Goal: Information Seeking & Learning: Learn about a topic

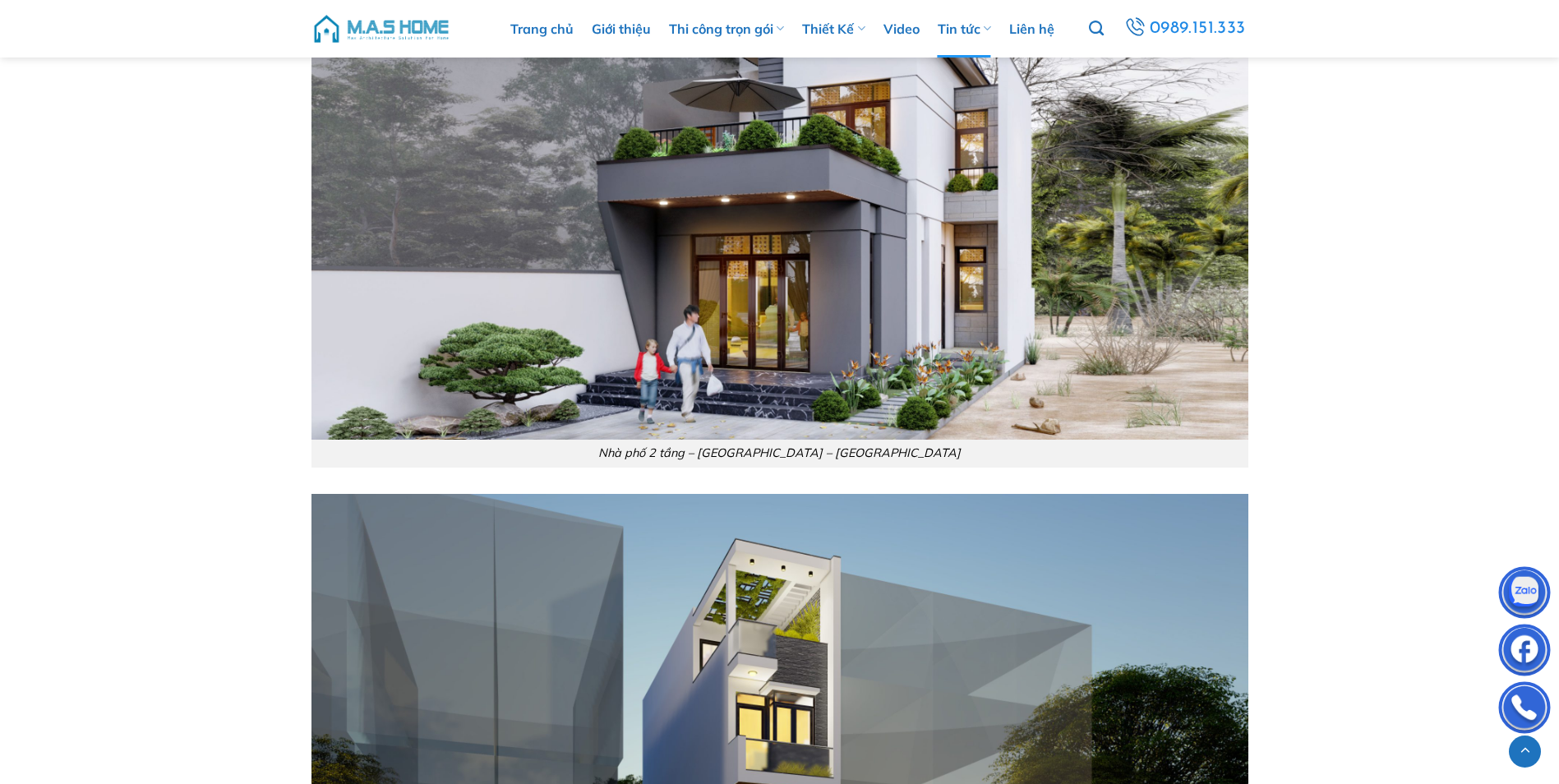
scroll to position [6154, 0]
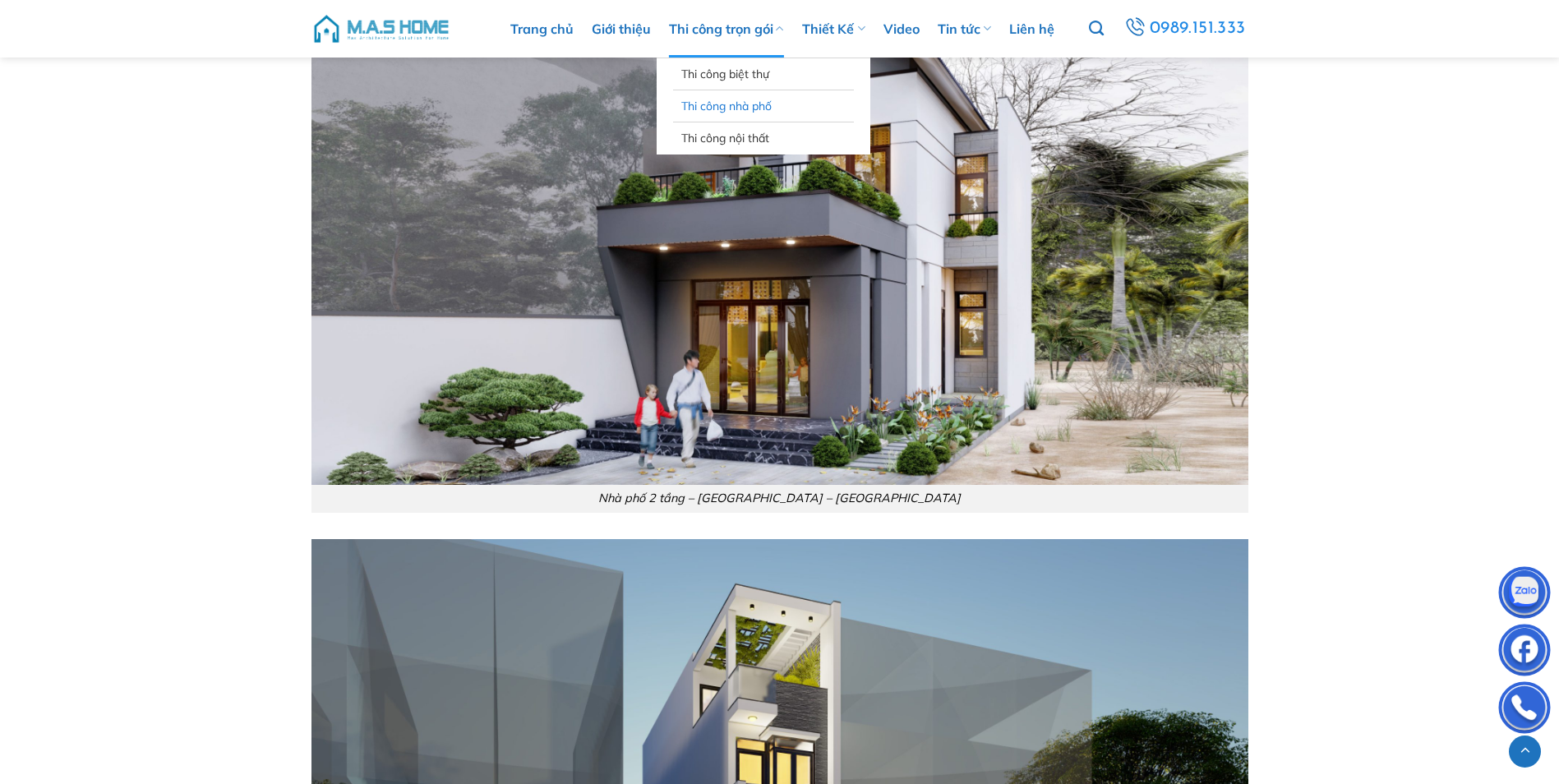
click at [721, 107] on link "Thi công nhà phố" at bounding box center [763, 106] width 164 height 31
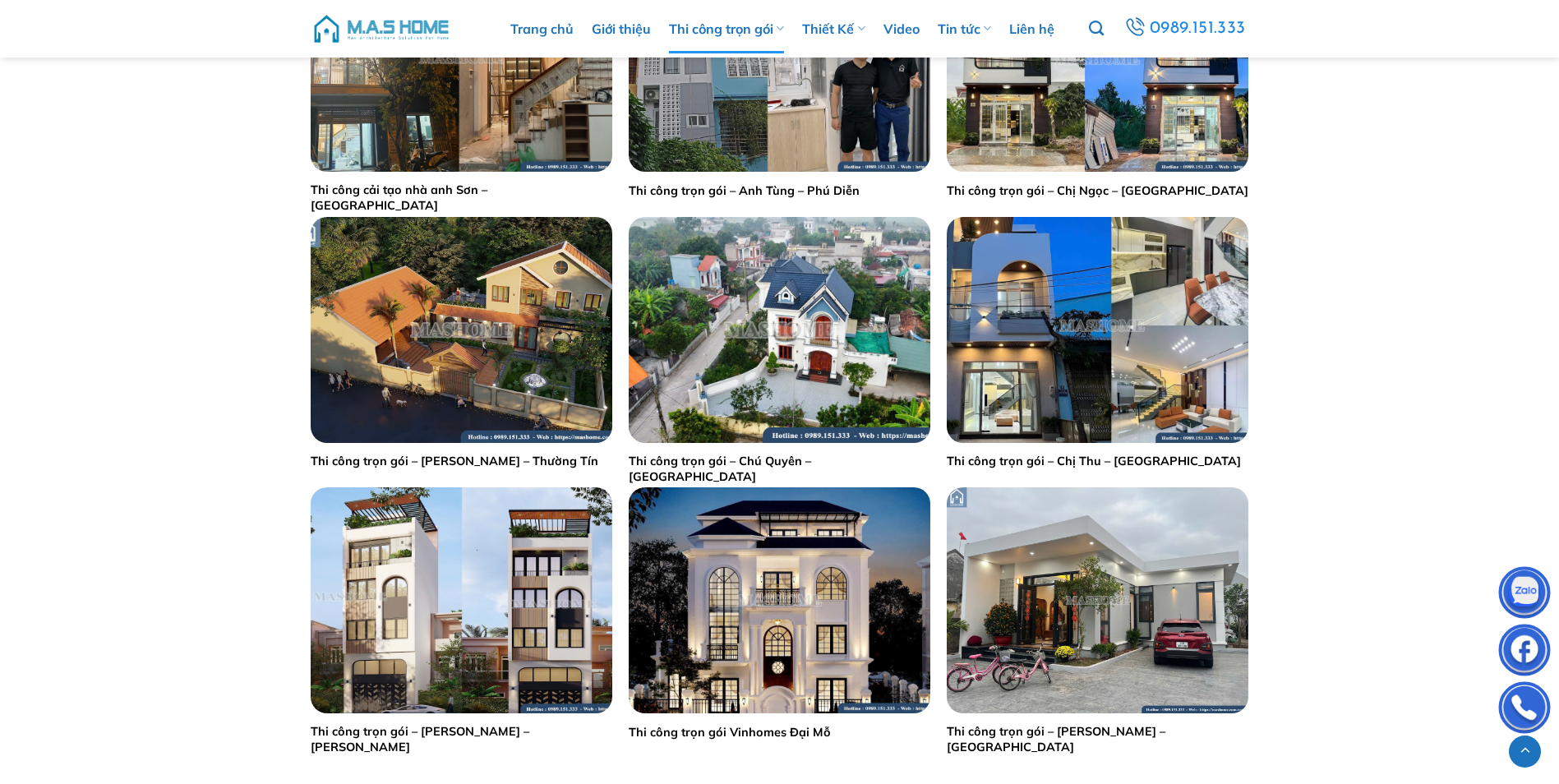
scroll to position [1372, 0]
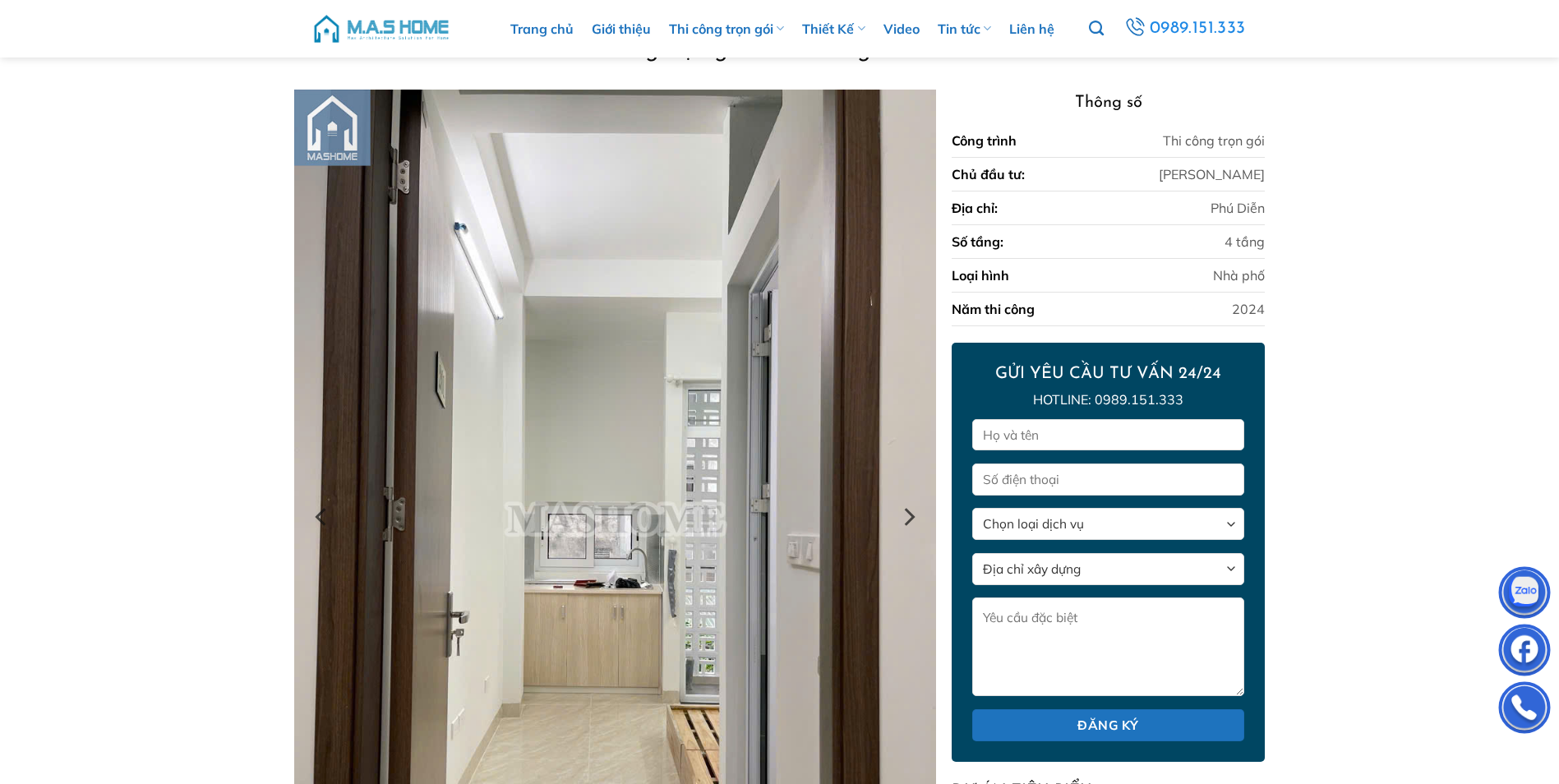
scroll to position [95, 0]
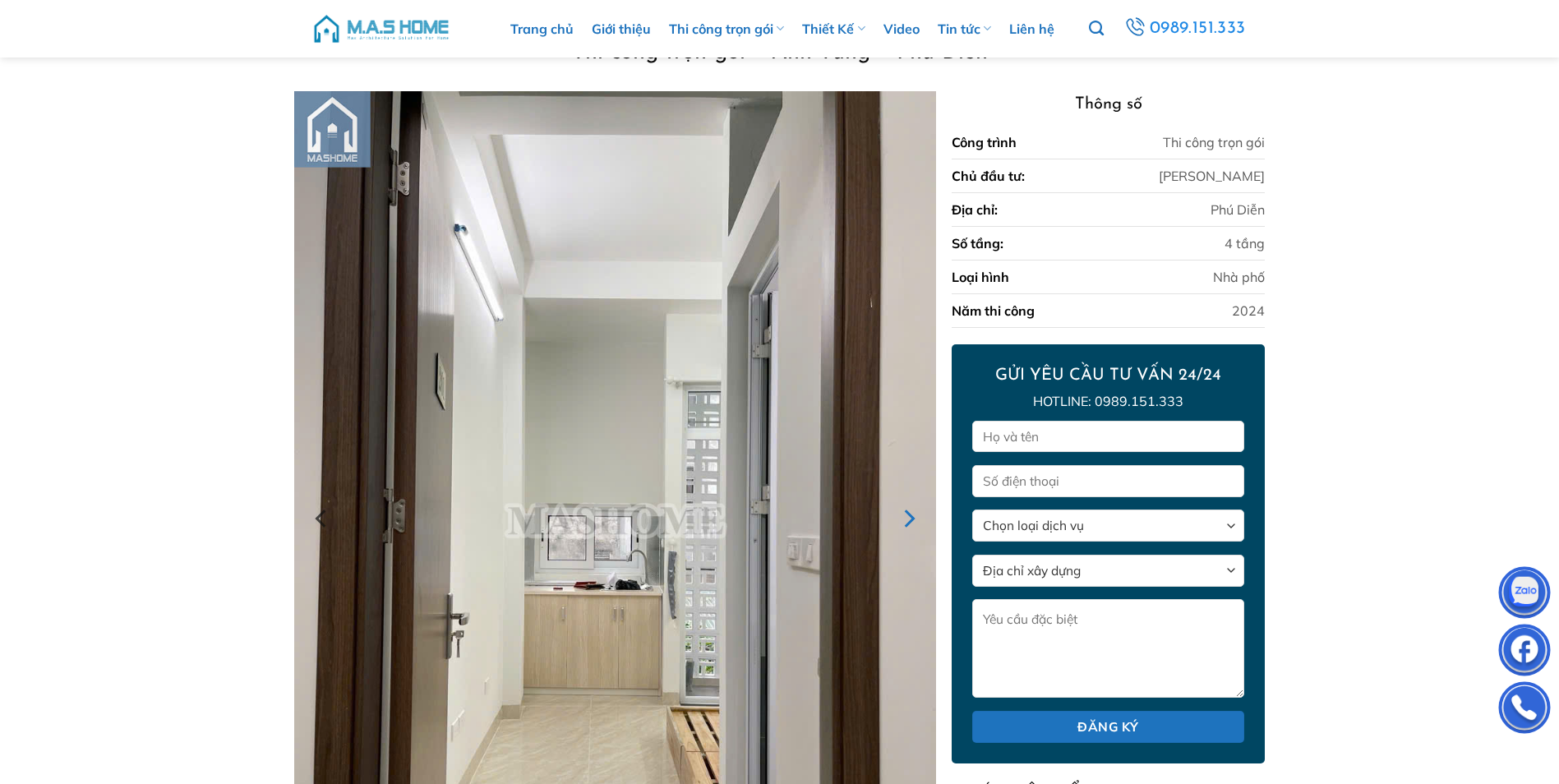
click at [902, 523] on icon "Next" at bounding box center [908, 518] width 30 height 30
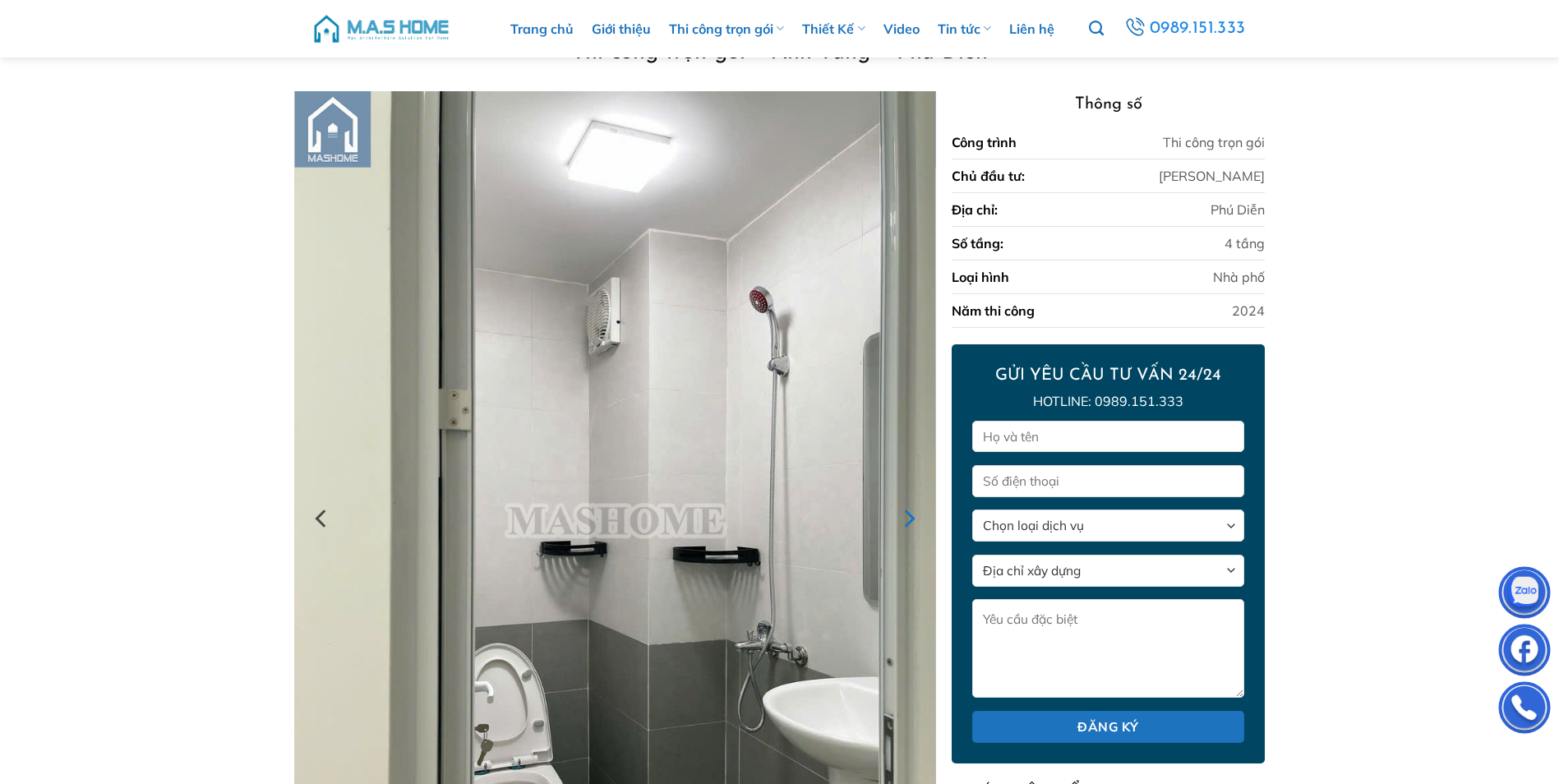
click at [907, 518] on icon "Next" at bounding box center [908, 518] width 30 height 30
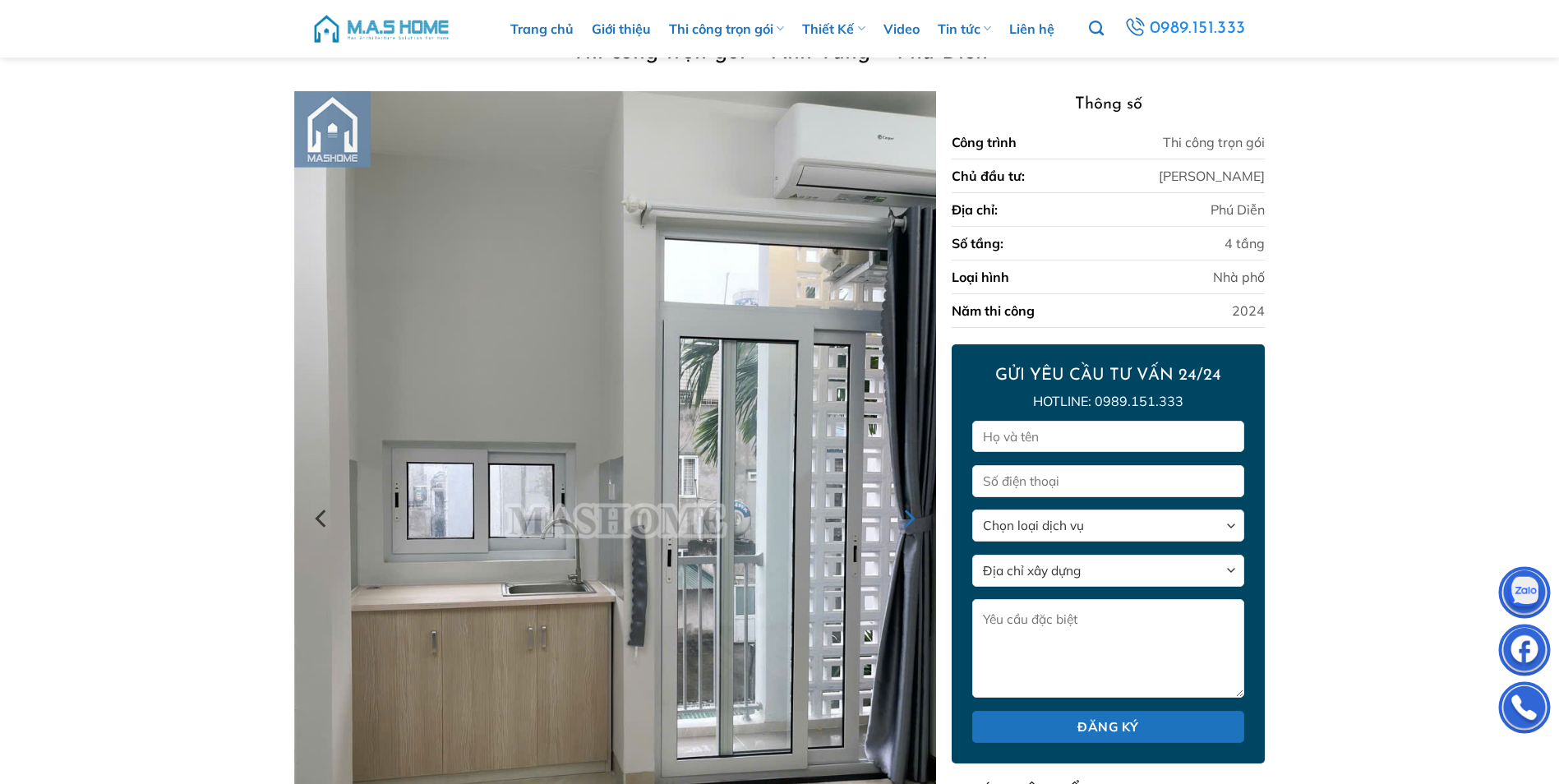
click at [916, 517] on icon "Next" at bounding box center [908, 518] width 30 height 30
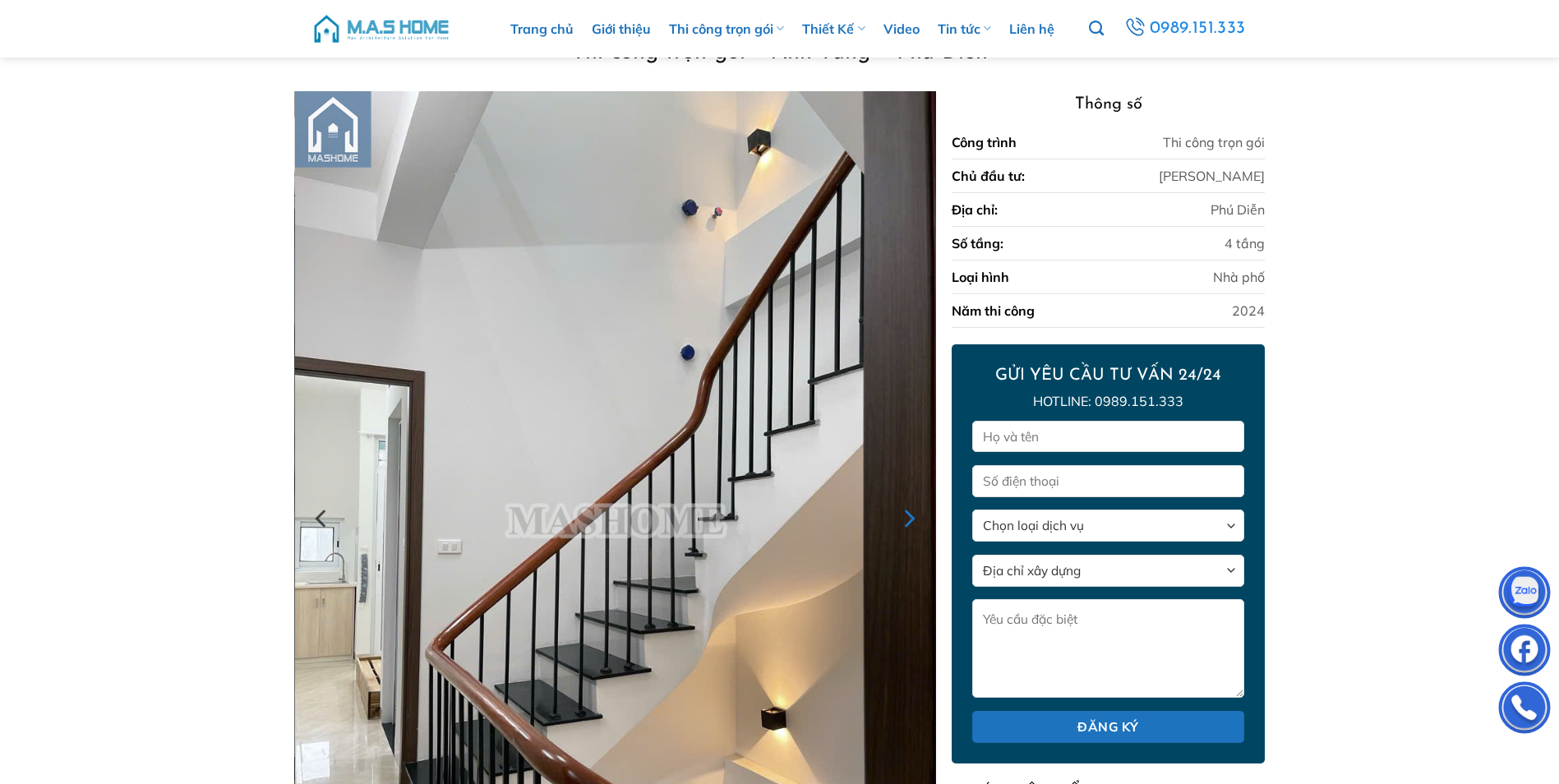
click at [916, 517] on icon "Next" at bounding box center [908, 518] width 30 height 30
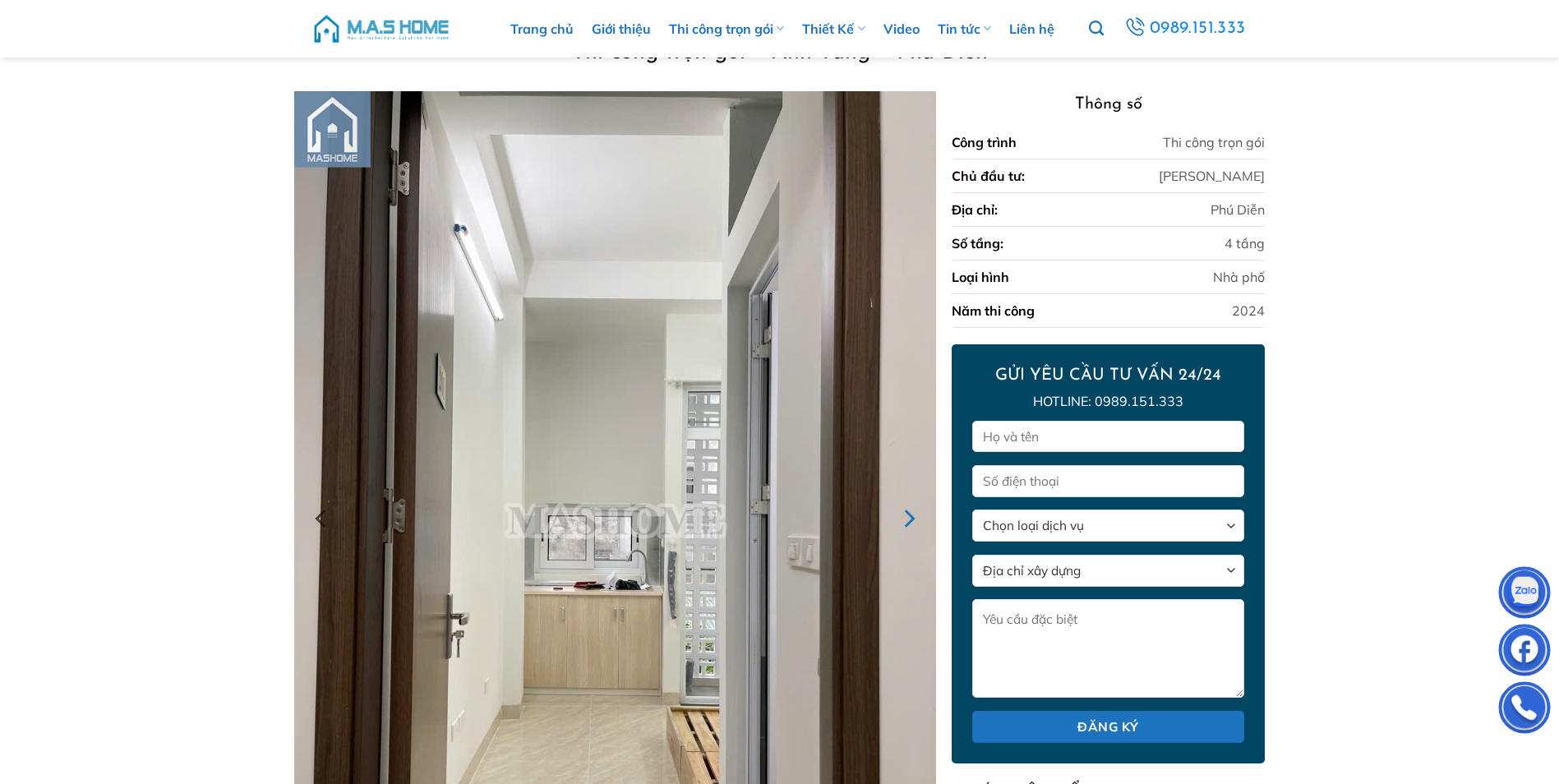
click at [916, 517] on icon "Next" at bounding box center [908, 518] width 30 height 30
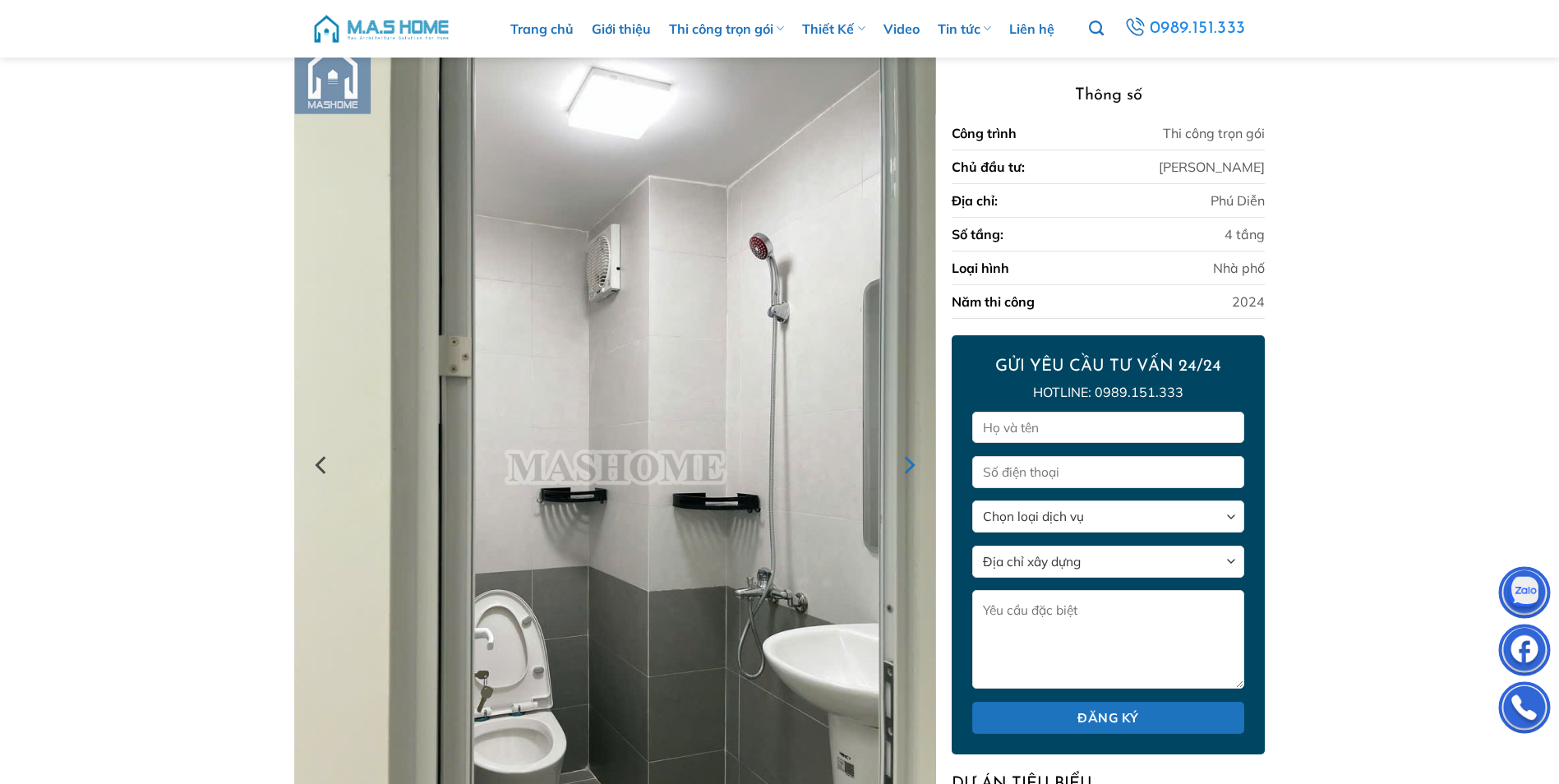
scroll to position [178, 0]
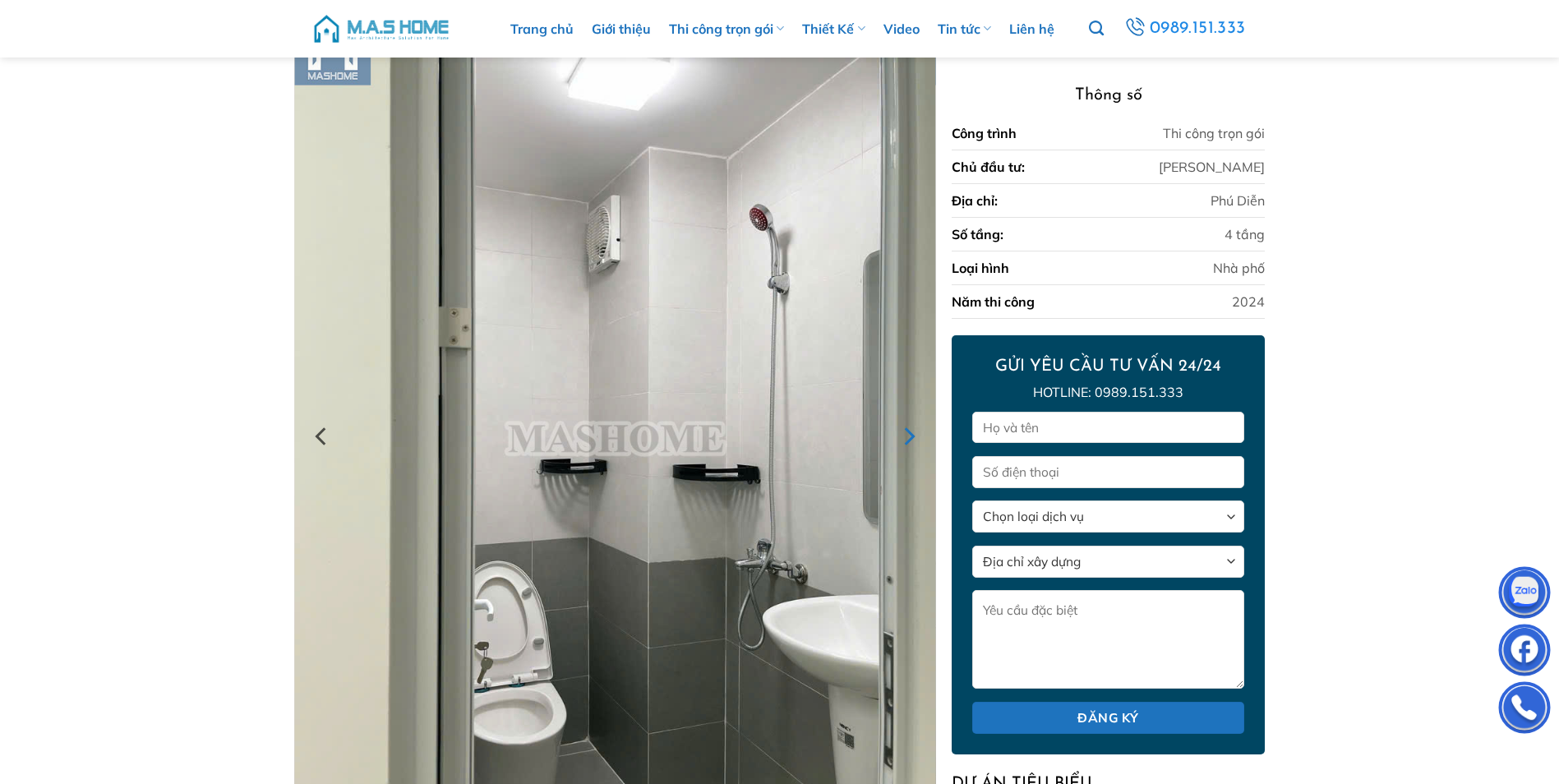
click at [913, 443] on icon "Next" at bounding box center [908, 436] width 30 height 30
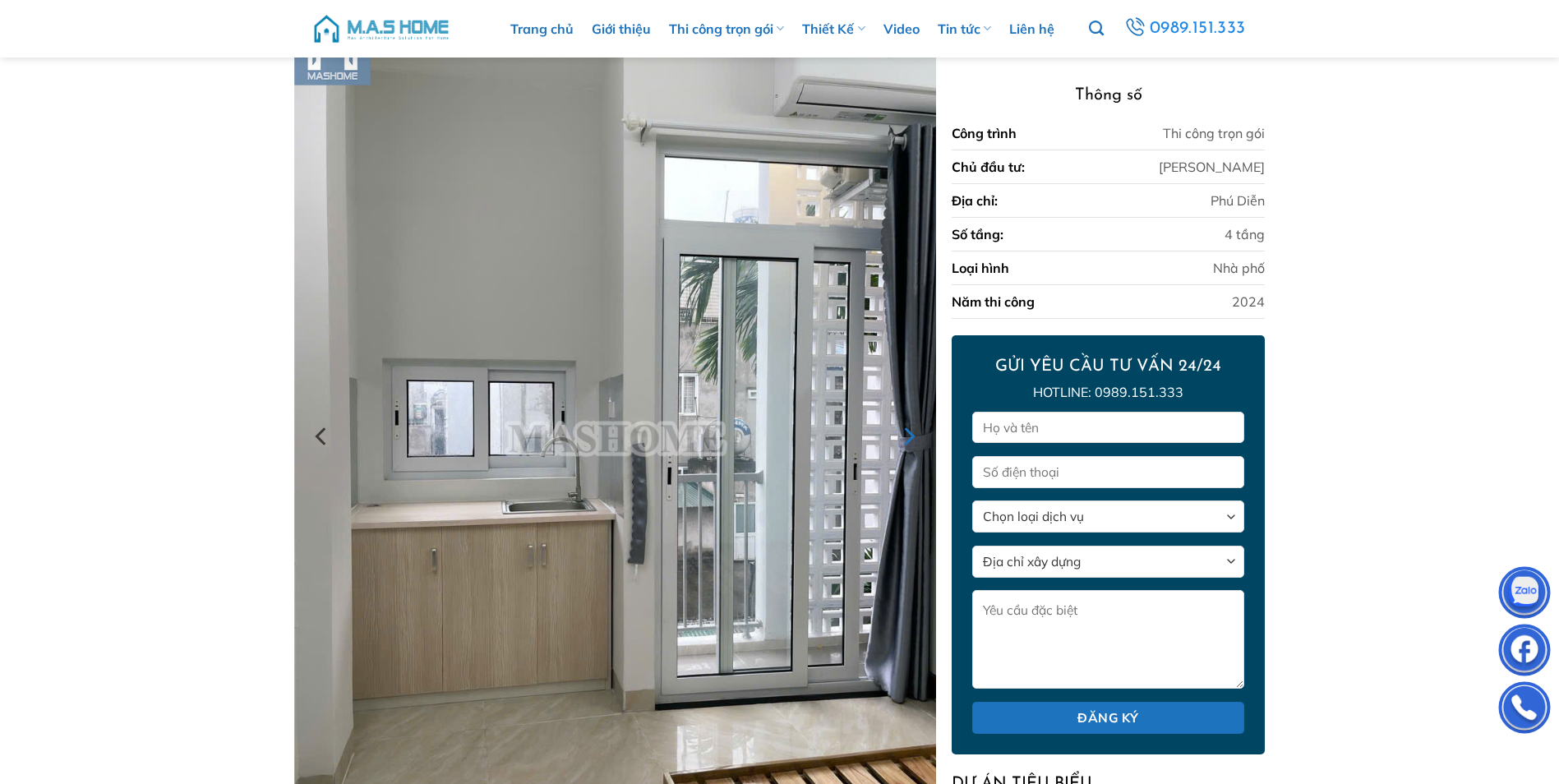
click at [913, 443] on icon "Next" at bounding box center [908, 436] width 30 height 30
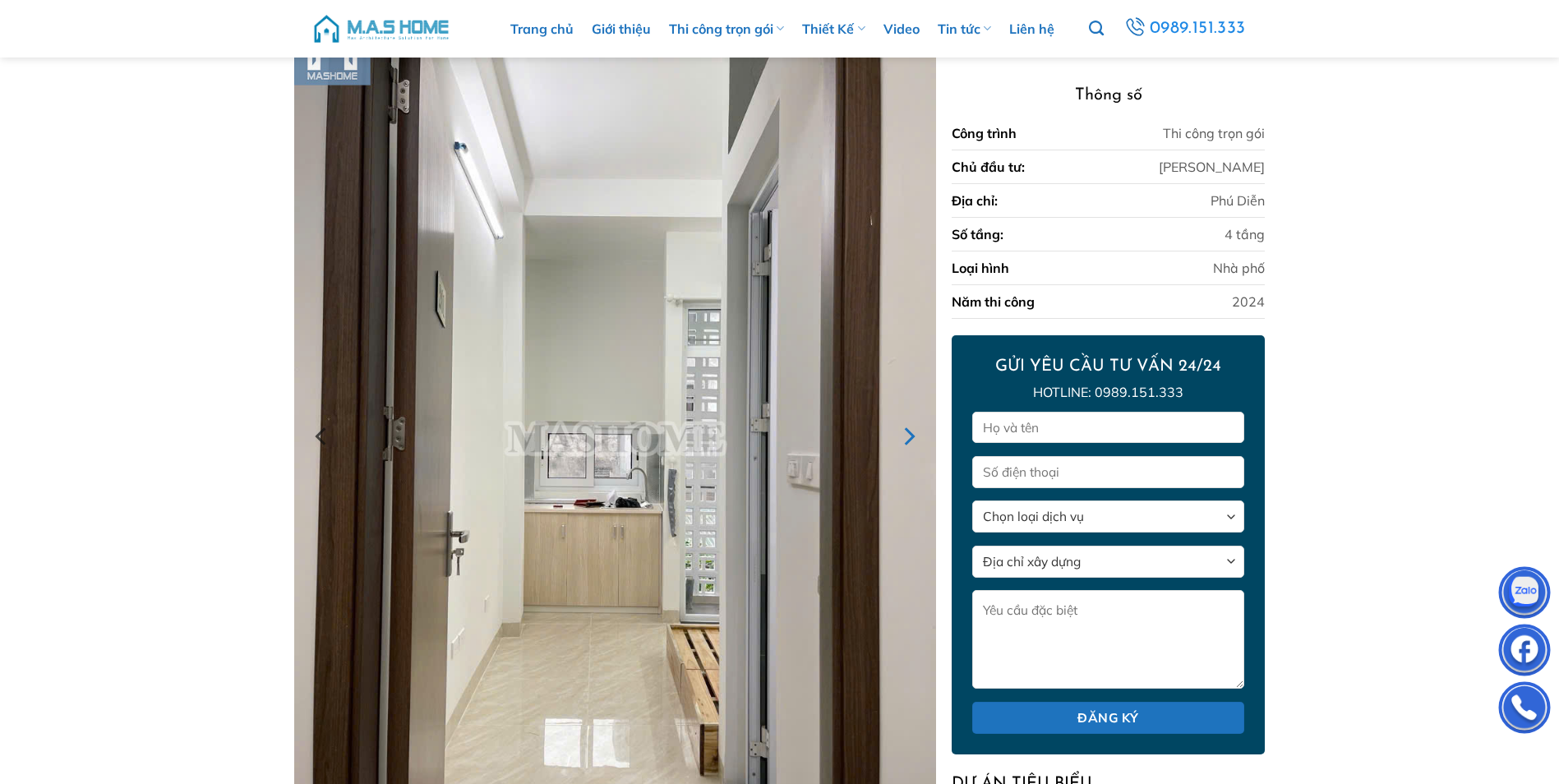
click at [907, 431] on icon "Next" at bounding box center [910, 436] width 11 height 18
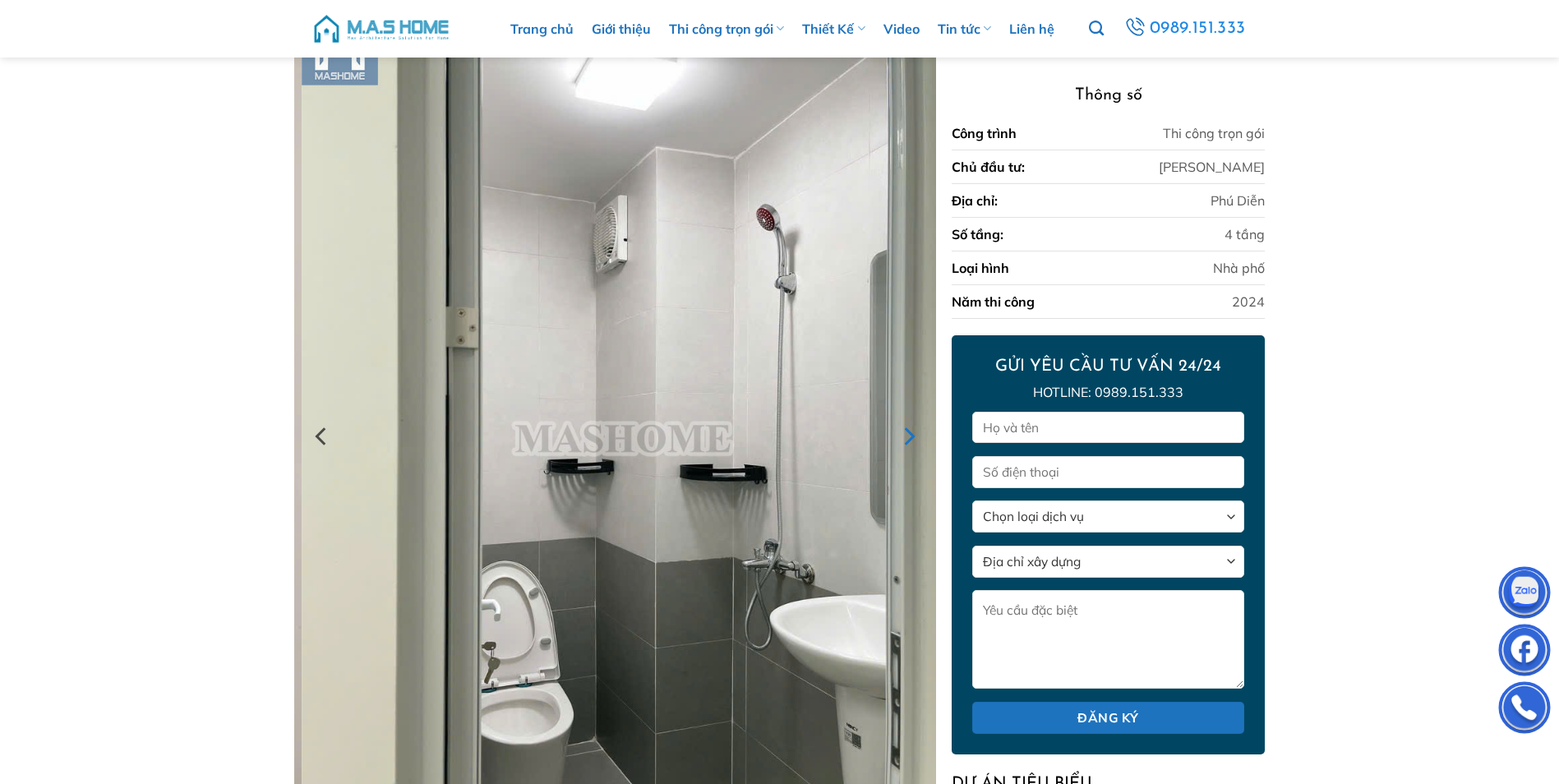
click at [907, 431] on icon "Next" at bounding box center [910, 436] width 11 height 18
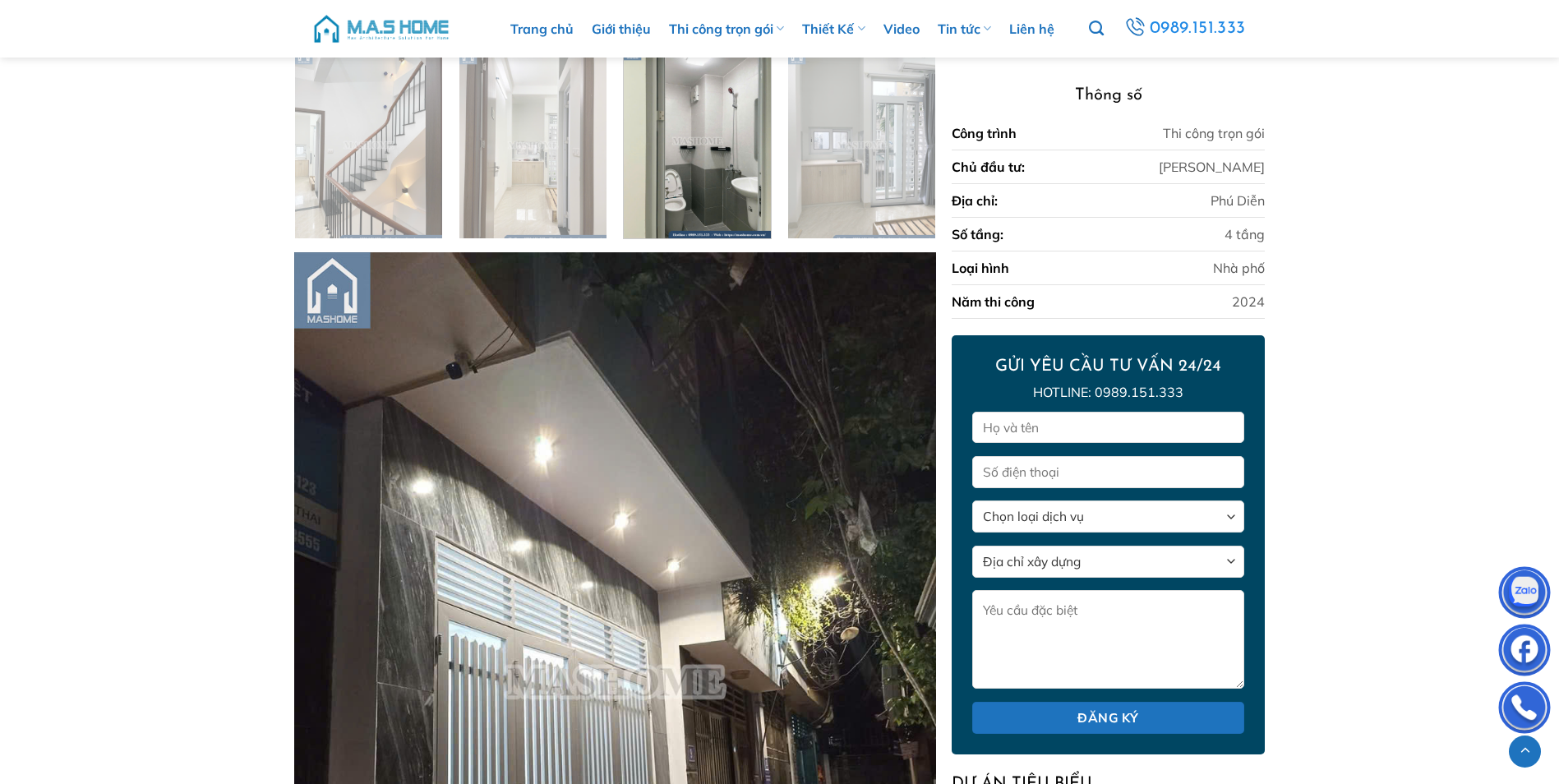
scroll to position [1245, 0]
